Goal: Transaction & Acquisition: Obtain resource

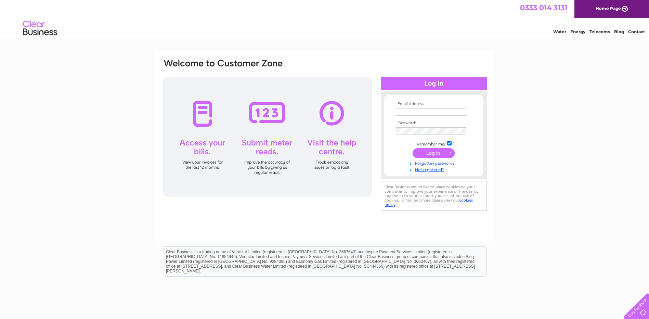
click at [429, 111] on input "text" at bounding box center [431, 112] width 70 height 8
type input "[PERSON_NAME][EMAIL_ADDRESS][DOMAIN_NAME]"
click at [431, 153] on input "submit" at bounding box center [434, 153] width 42 height 10
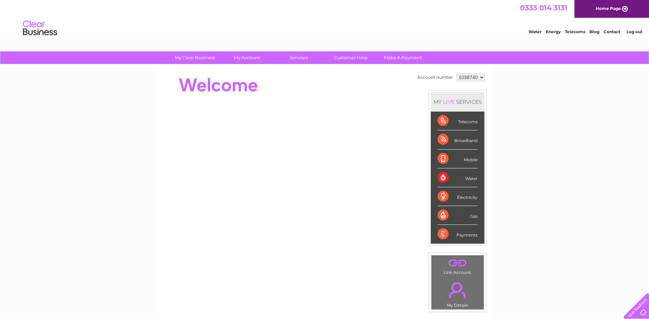
click at [445, 123] on div "Telecoms" at bounding box center [458, 121] width 40 height 19
click at [451, 121] on div "Telecoms" at bounding box center [458, 121] width 40 height 19
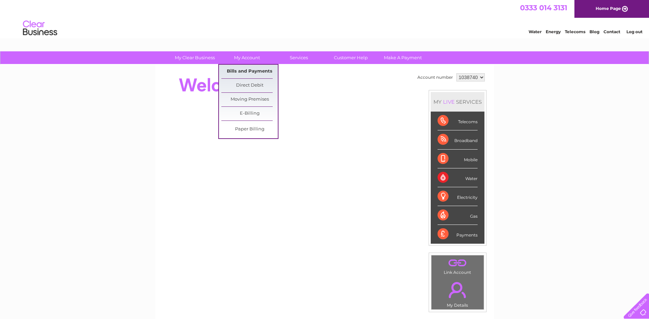
click at [237, 71] on link "Bills and Payments" at bounding box center [249, 72] width 56 height 14
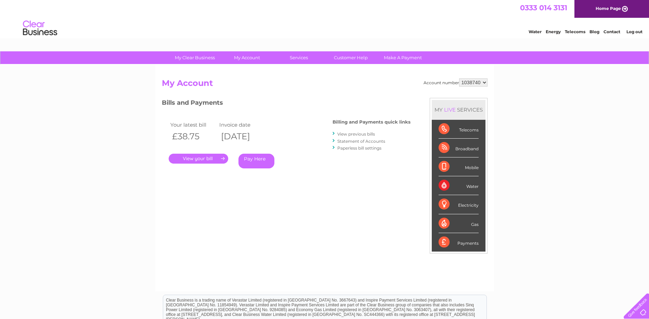
click at [203, 159] on link "." at bounding box center [199, 159] width 60 height 10
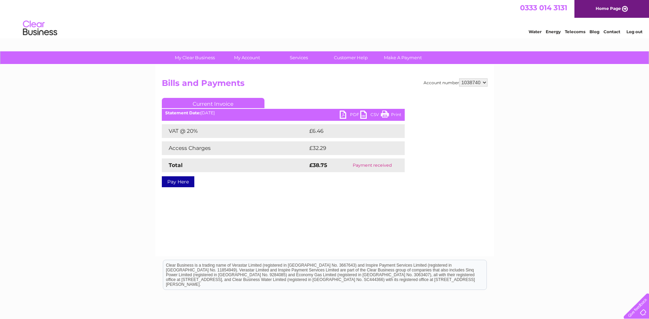
click at [345, 114] on link "PDF" at bounding box center [350, 116] width 21 height 10
click at [343, 115] on link "PDF" at bounding box center [350, 116] width 21 height 10
click at [345, 115] on link "PDF" at bounding box center [350, 116] width 21 height 10
